Goal: Learn about a topic

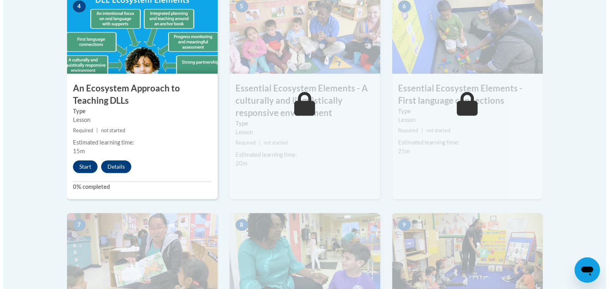
scroll to position [492, 0]
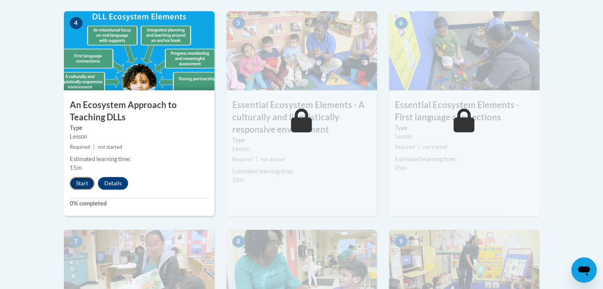
click at [80, 187] on button "Start" at bounding box center [82, 183] width 25 height 13
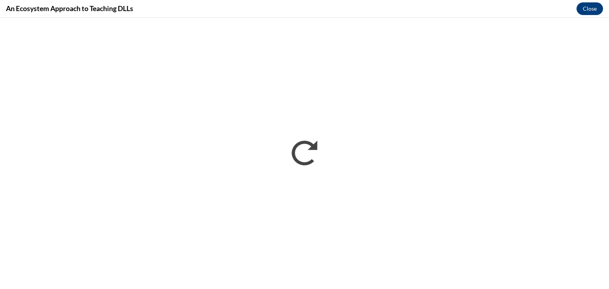
scroll to position [0, 0]
